Goal: Entertainment & Leisure: Consume media (video, audio)

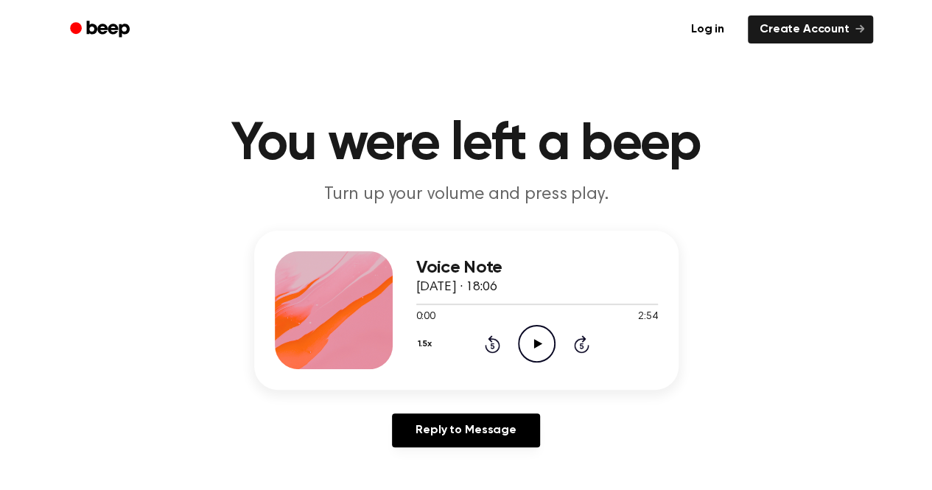
click at [545, 340] on icon "Play Audio" at bounding box center [537, 344] width 38 height 38
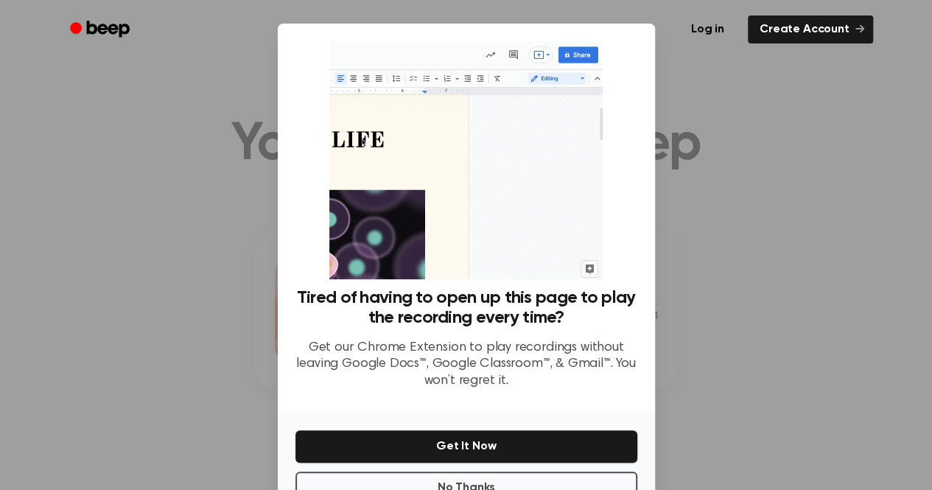
scroll to position [46, 0]
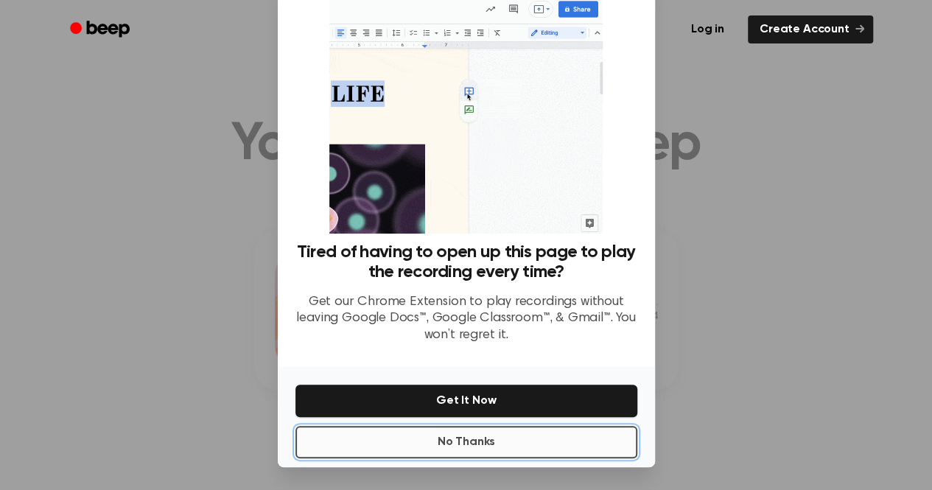
click at [552, 440] on button "No Thanks" at bounding box center [466, 442] width 342 height 32
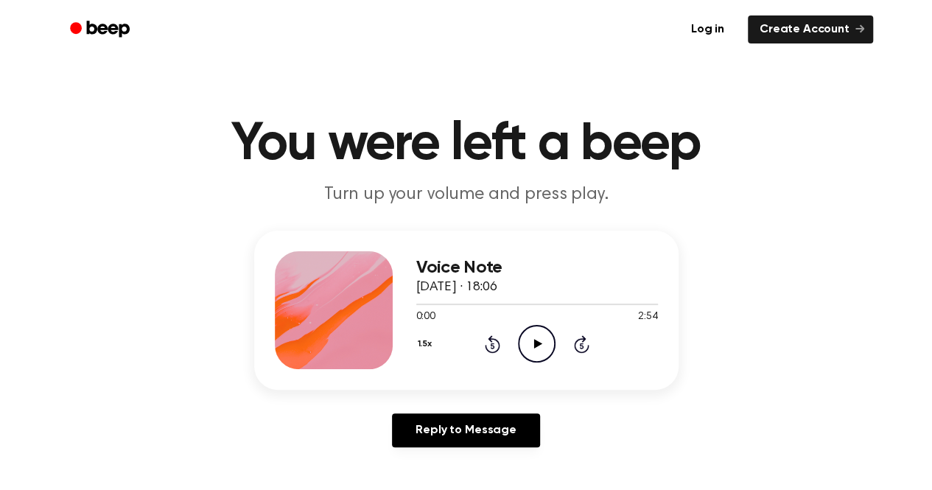
click at [527, 346] on icon "Play Audio" at bounding box center [537, 344] width 38 height 38
click at [521, 334] on circle at bounding box center [536, 343] width 36 height 36
click at [586, 345] on icon at bounding box center [581, 344] width 15 height 18
click at [584, 344] on icon "Skip 5 seconds" at bounding box center [581, 343] width 16 height 19
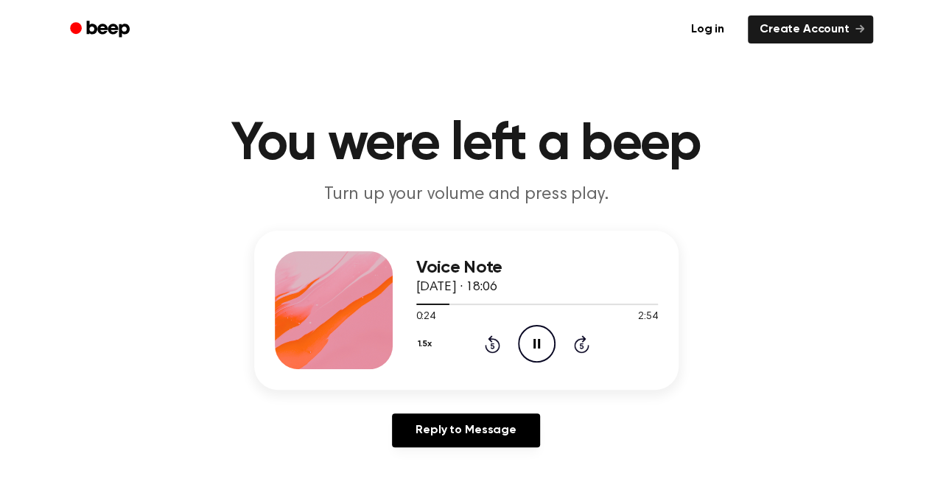
click at [584, 344] on icon "Skip 5 seconds" at bounding box center [581, 343] width 16 height 19
click at [589, 344] on div "1.5x Rewind 5 seconds Pause Audio Skip 5 seconds" at bounding box center [537, 344] width 242 height 38
click at [583, 344] on icon "Skip 5 seconds" at bounding box center [581, 343] width 16 height 19
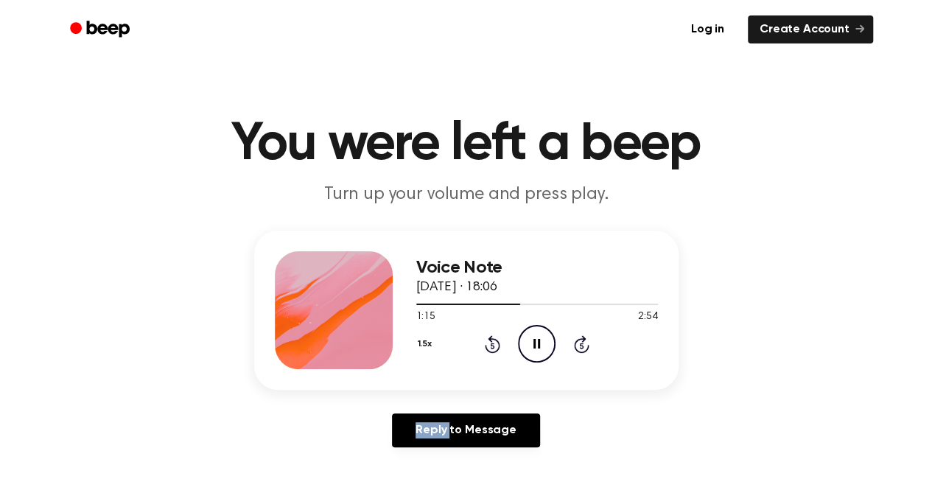
click at [583, 344] on icon "Skip 5 seconds" at bounding box center [581, 343] width 16 height 19
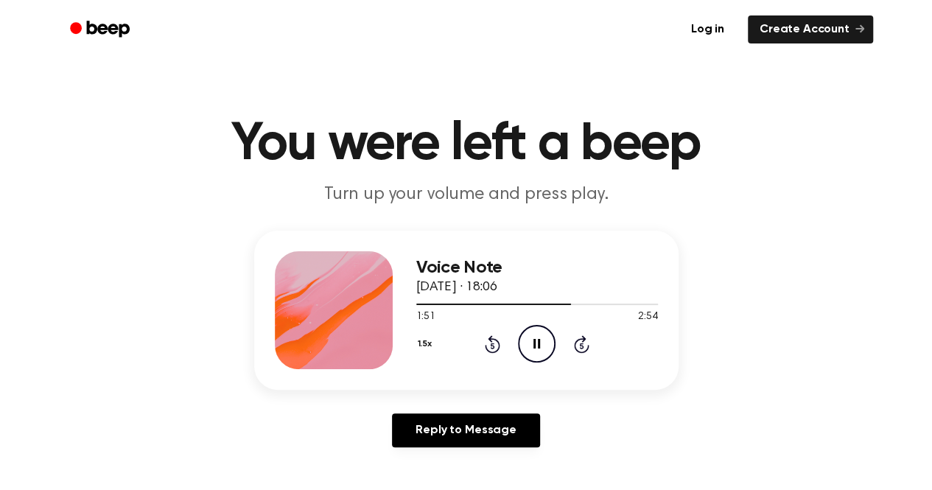
click at [583, 344] on icon "Skip 5 seconds" at bounding box center [581, 343] width 16 height 19
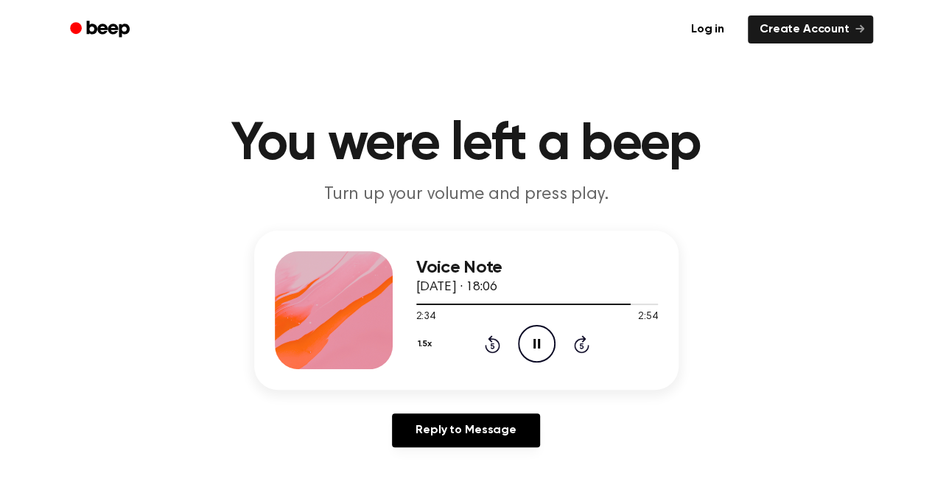
click at [543, 339] on icon "Pause Audio" at bounding box center [537, 344] width 38 height 38
click at [543, 339] on icon "Play Audio" at bounding box center [537, 344] width 38 height 38
click at [543, 339] on icon "Pause Audio" at bounding box center [537, 344] width 38 height 38
